Goal: Ask a question: Seek information or help from site administrators or community

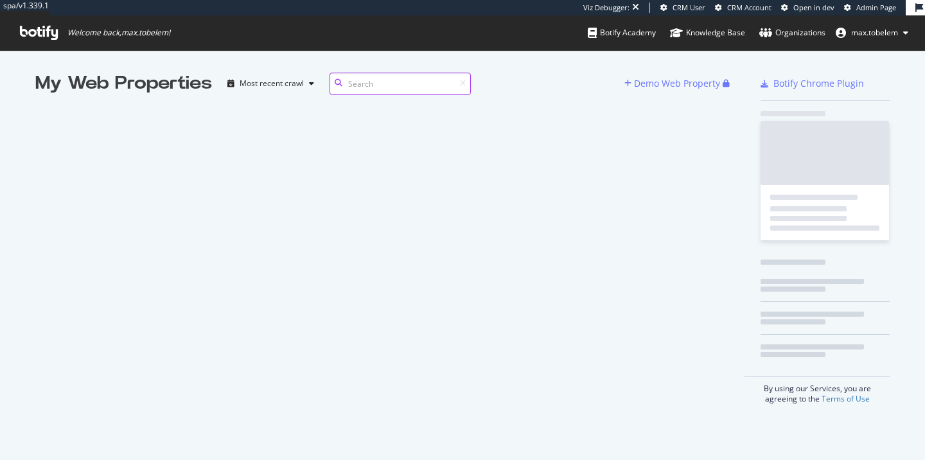
scroll to position [460, 925]
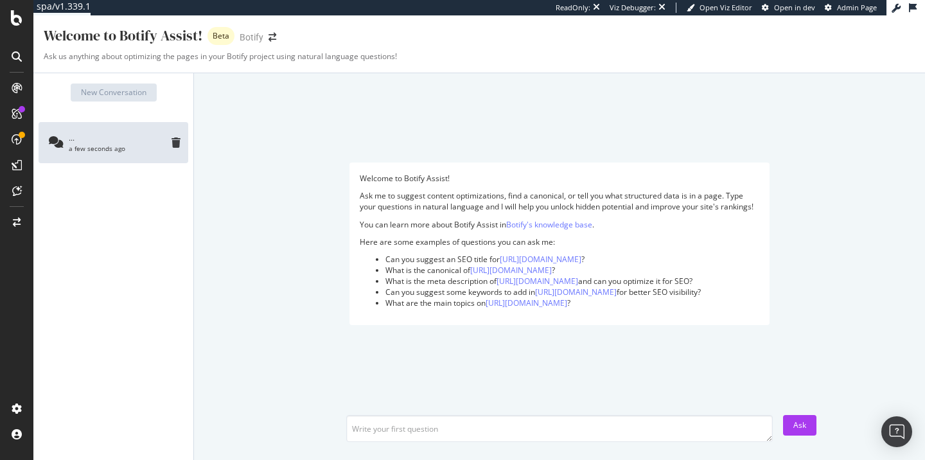
click at [280, 108] on div "Welcome to Botify Assist! Ask me to suggest content optimizations, find a canon…" at bounding box center [559, 244] width 731 height 321
click at [17, 196] on div at bounding box center [16, 191] width 21 height 21
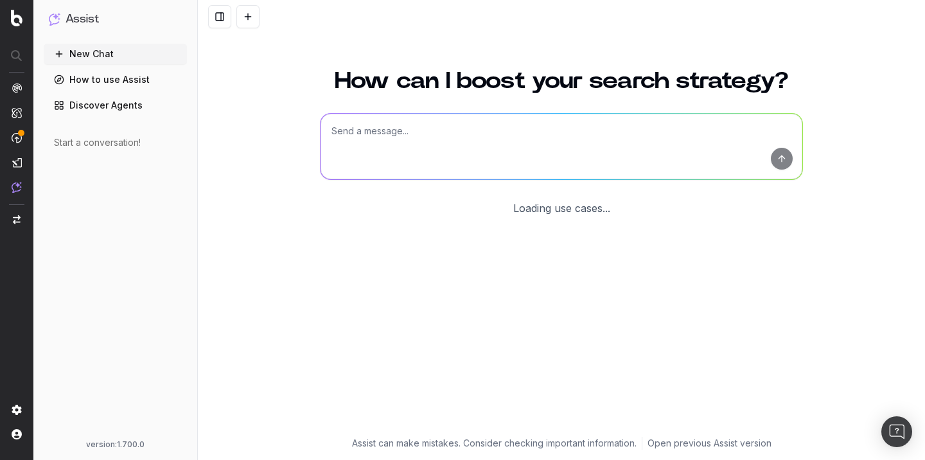
scroll to position [39, 0]
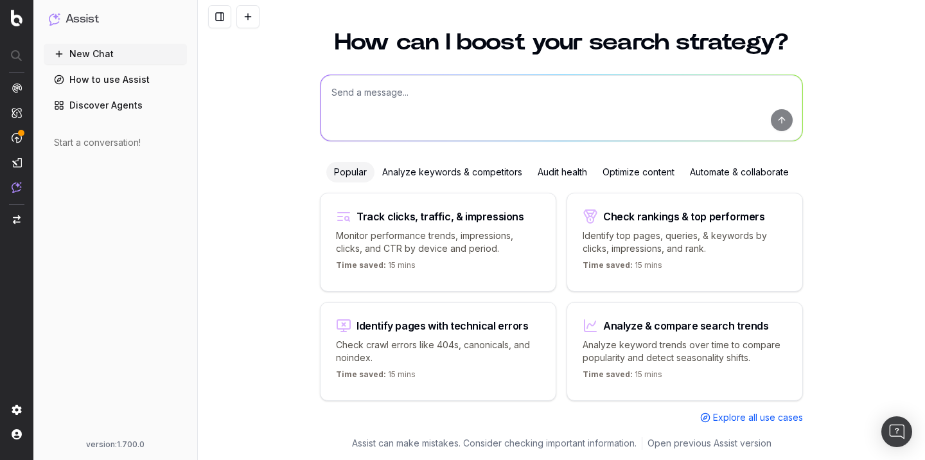
click at [117, 109] on link "Discover Agents" at bounding box center [115, 105] width 143 height 21
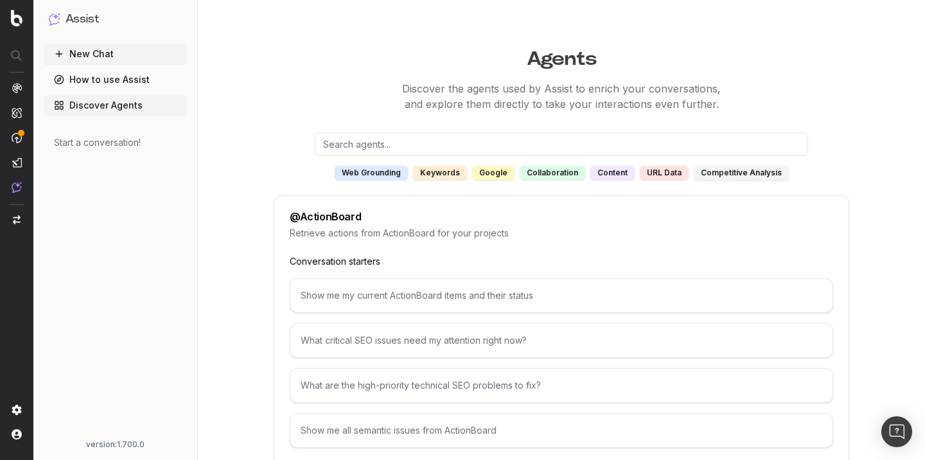
click at [424, 141] on input "text" at bounding box center [561, 143] width 493 height 23
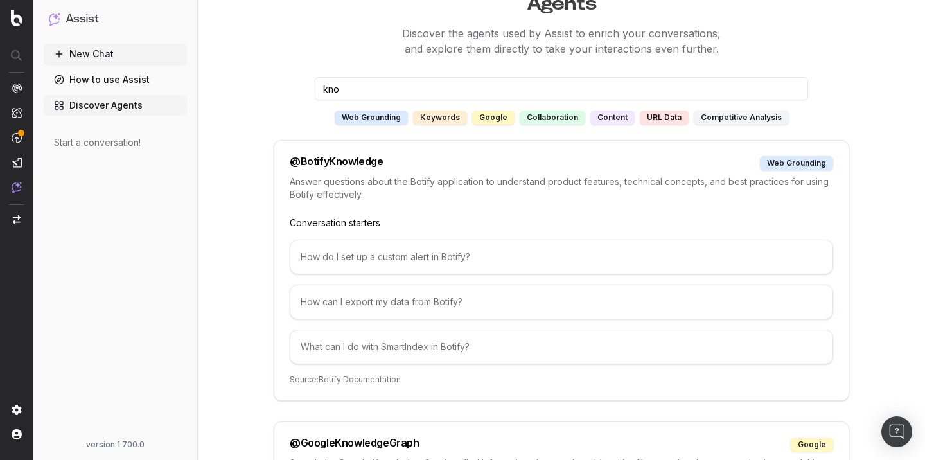
scroll to position [63, 0]
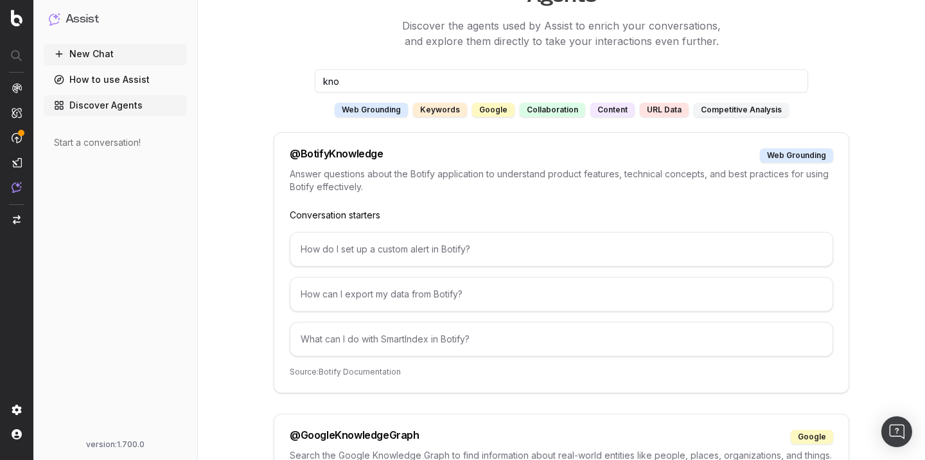
type input "kno"
click at [369, 251] on div "How do I set up a custom alert in Botify?" at bounding box center [561, 249] width 543 height 35
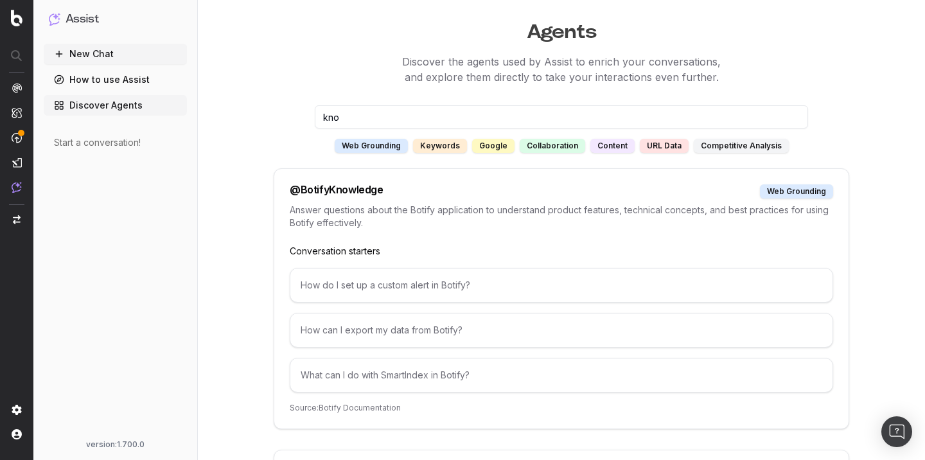
scroll to position [15, 0]
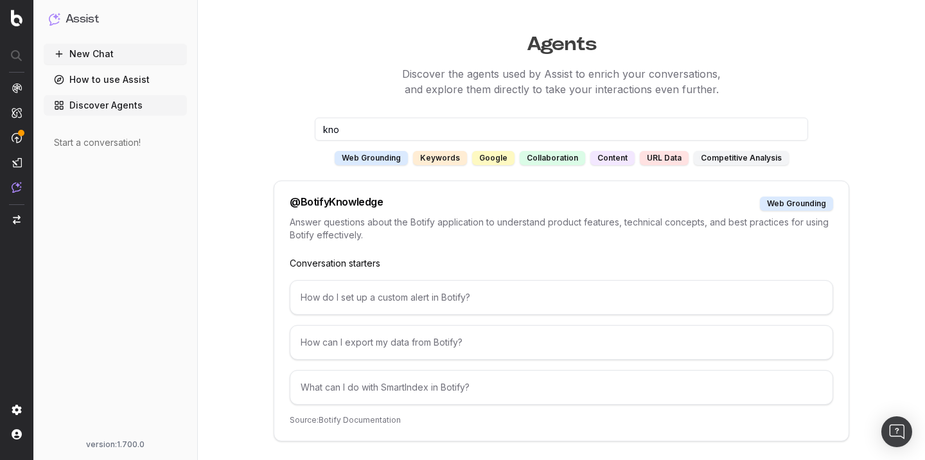
click at [105, 77] on link "How to use Assist" at bounding box center [115, 79] width 143 height 21
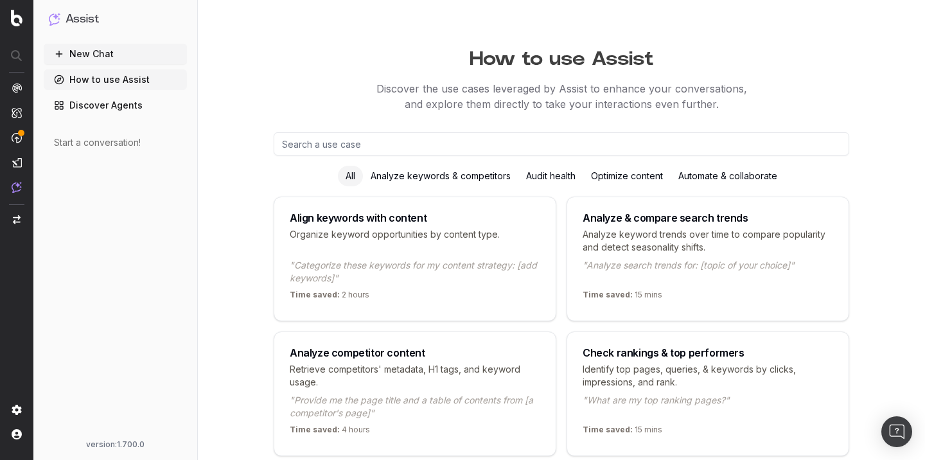
click at [105, 51] on button "New Chat" at bounding box center [115, 54] width 143 height 21
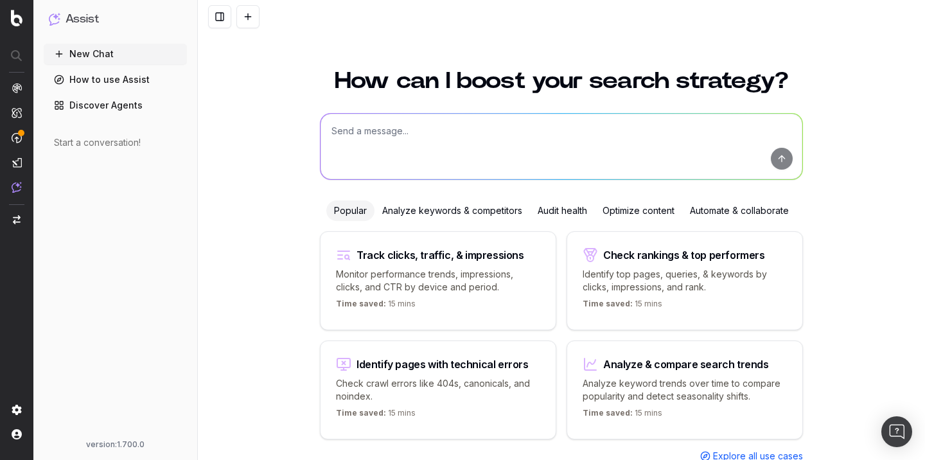
scroll to position [39, 0]
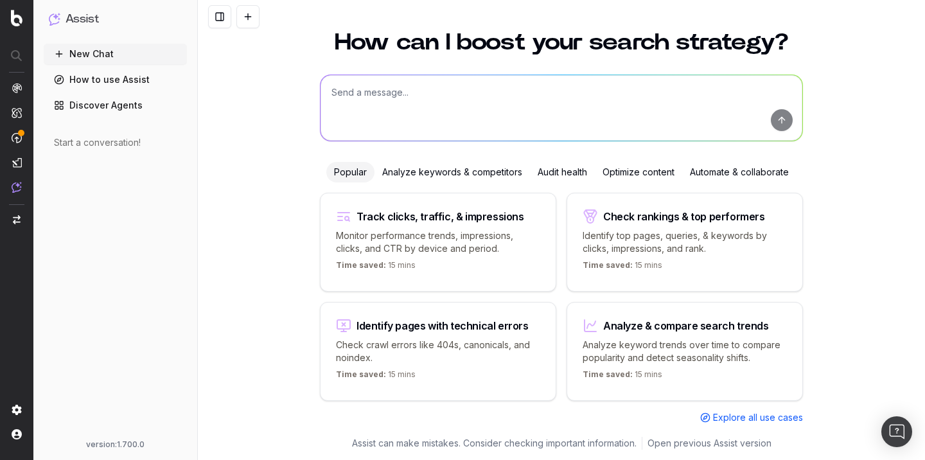
click at [379, 114] on textarea at bounding box center [562, 108] width 482 height 66
type textarea "@BotifyKnowledge What is Pageworkers ?"
click at [780, 114] on button "submit" at bounding box center [782, 120] width 22 height 22
